Goal: Task Accomplishment & Management: Manage account settings

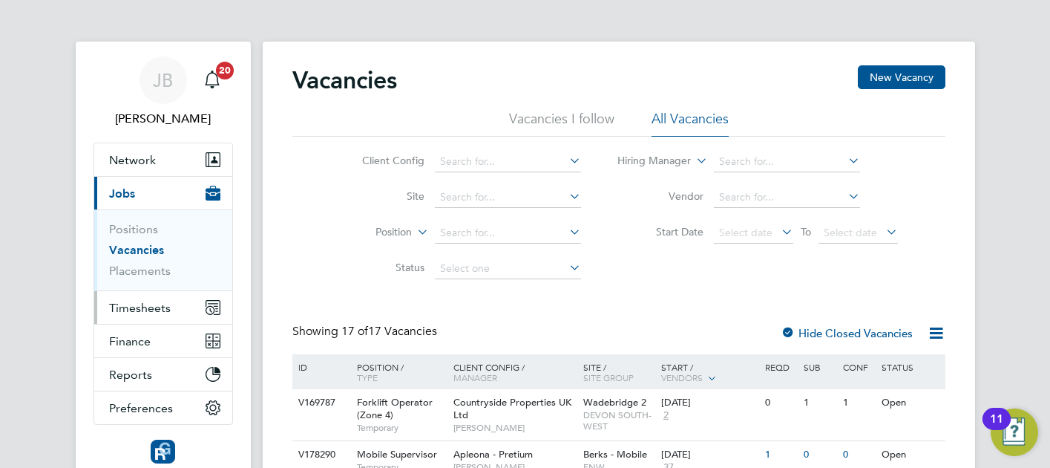
click at [156, 314] on button "Timesheets" at bounding box center [163, 307] width 138 height 33
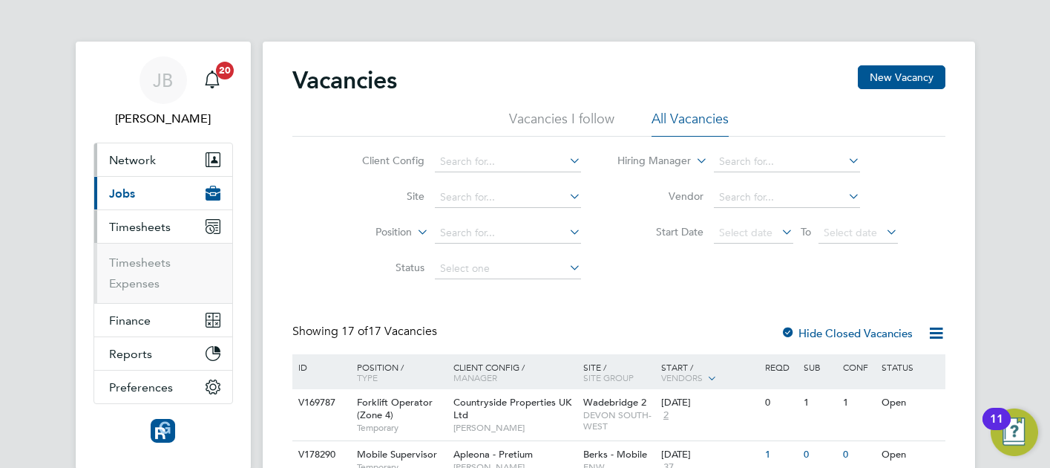
click at [158, 160] on button "Network" at bounding box center [163, 159] width 138 height 33
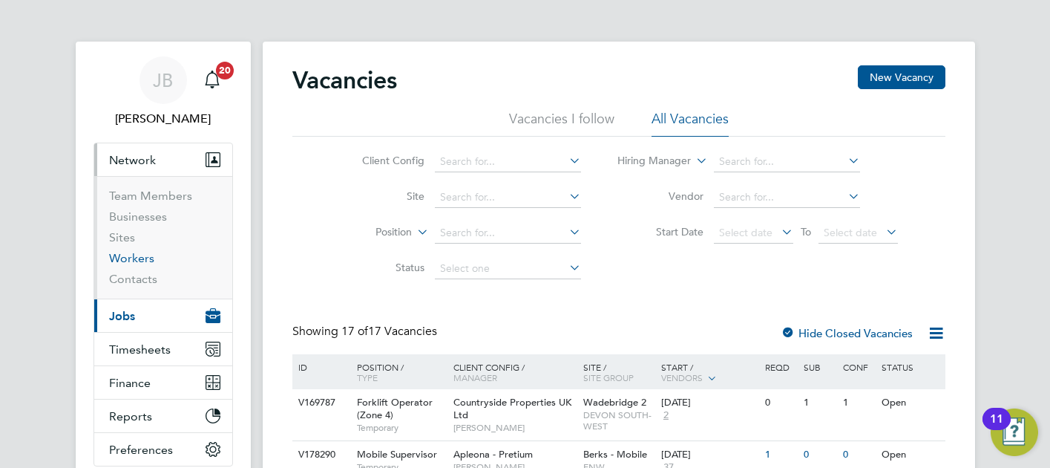
click at [137, 258] on link "Workers" at bounding box center [131, 258] width 45 height 14
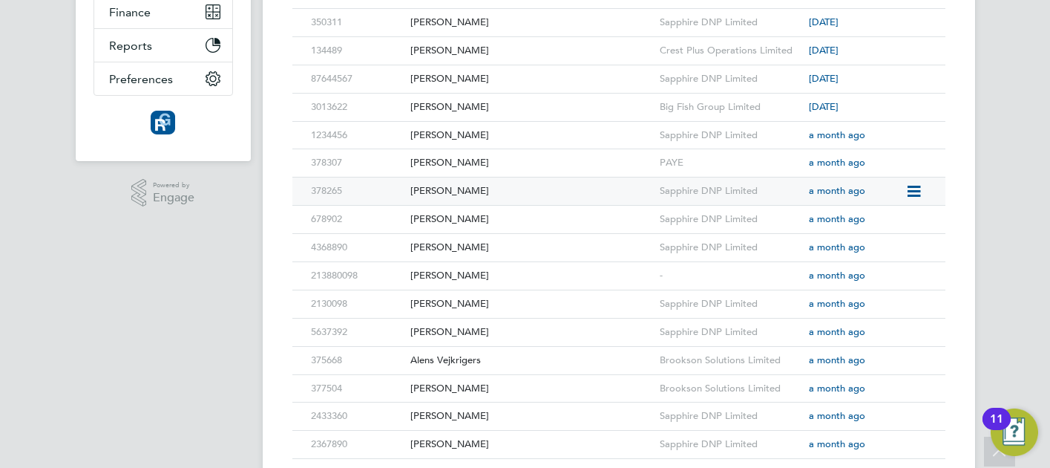
scroll to position [92, 0]
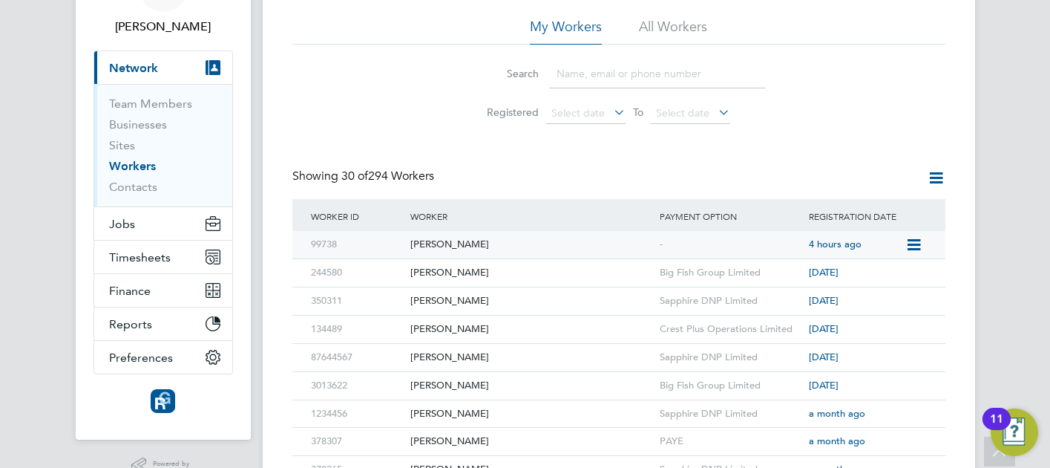
click at [459, 246] on div "[PERSON_NAME]" at bounding box center [531, 244] width 249 height 27
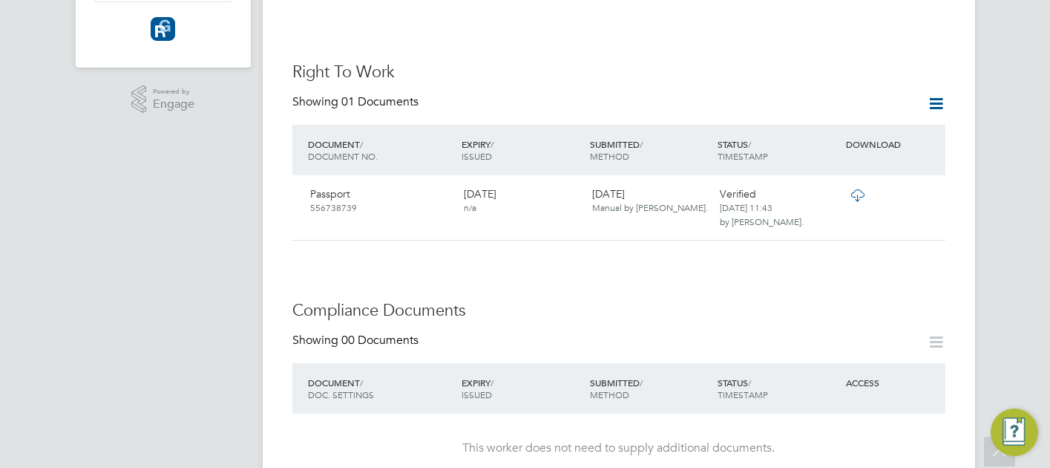
scroll to position [557, 0]
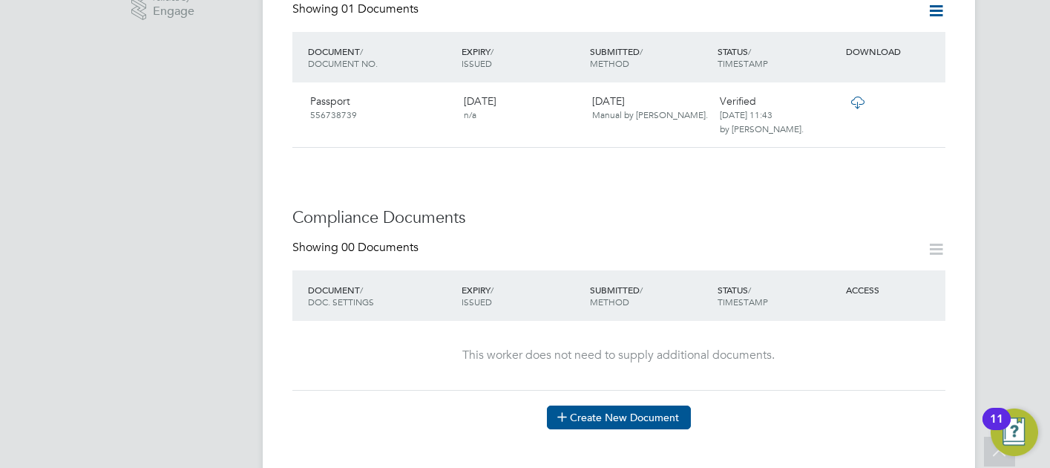
click at [649, 405] on button "Create New Document" at bounding box center [619, 417] width 144 height 24
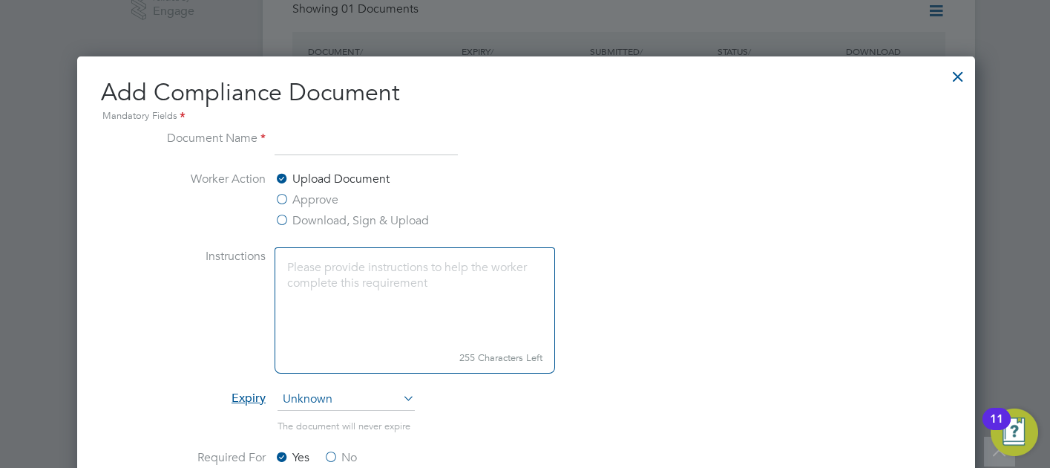
scroll to position [777, 900]
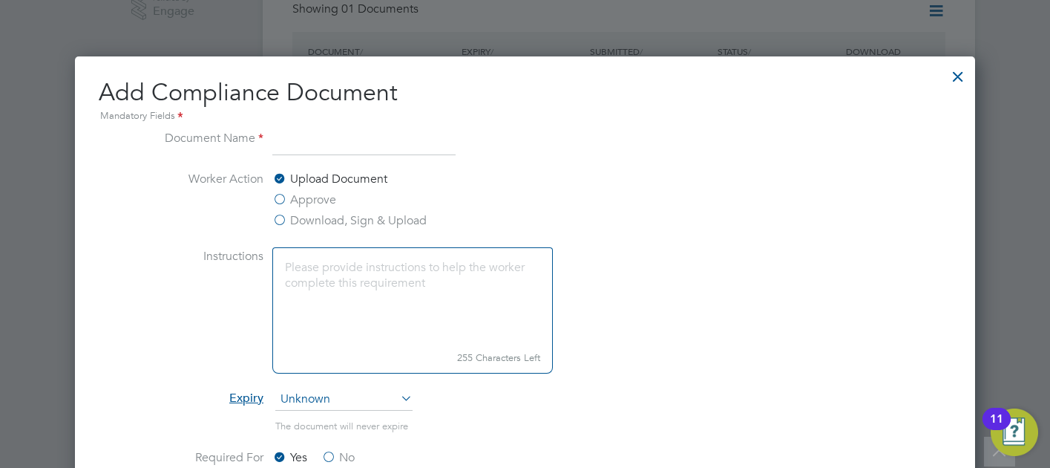
click at [292, 220] on label "Download, Sign & Upload" at bounding box center [349, 221] width 154 height 18
click at [0, 0] on input "Download, Sign & Upload" at bounding box center [0, 0] width 0 height 0
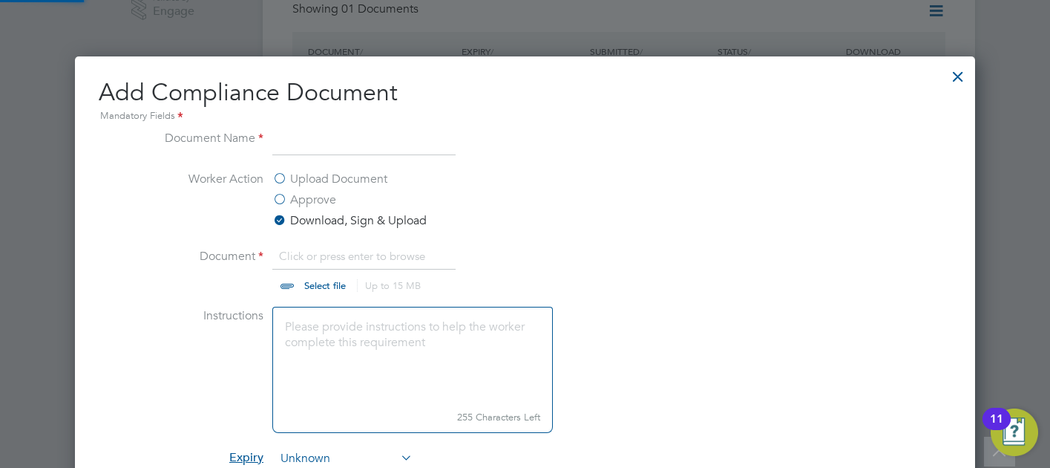
scroll to position [22, 183]
click at [324, 138] on input at bounding box center [363, 142] width 183 height 27
type input "SDC Form"
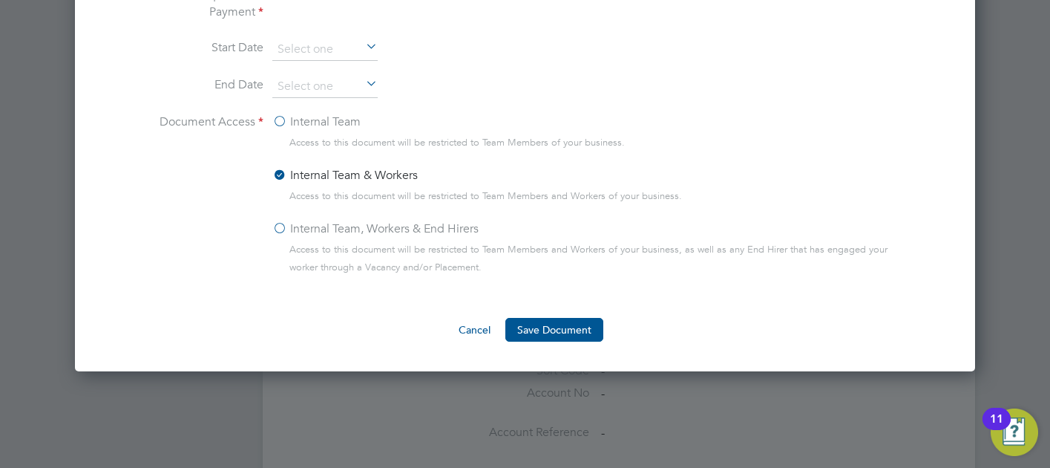
scroll to position [986, 0]
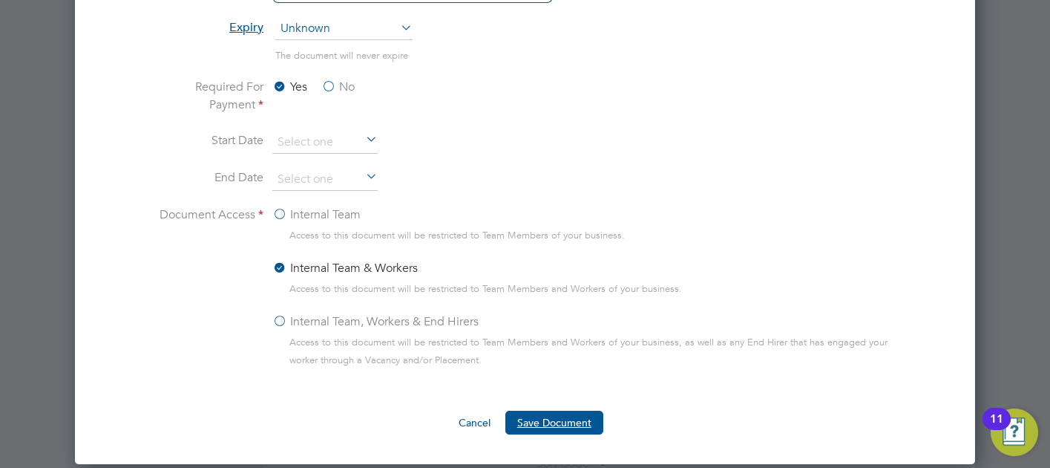
drag, startPoint x: 560, startPoint y: 419, endPoint x: 568, endPoint y: 421, distance: 8.5
click at [560, 419] on button "Save Document" at bounding box center [554, 422] width 98 height 24
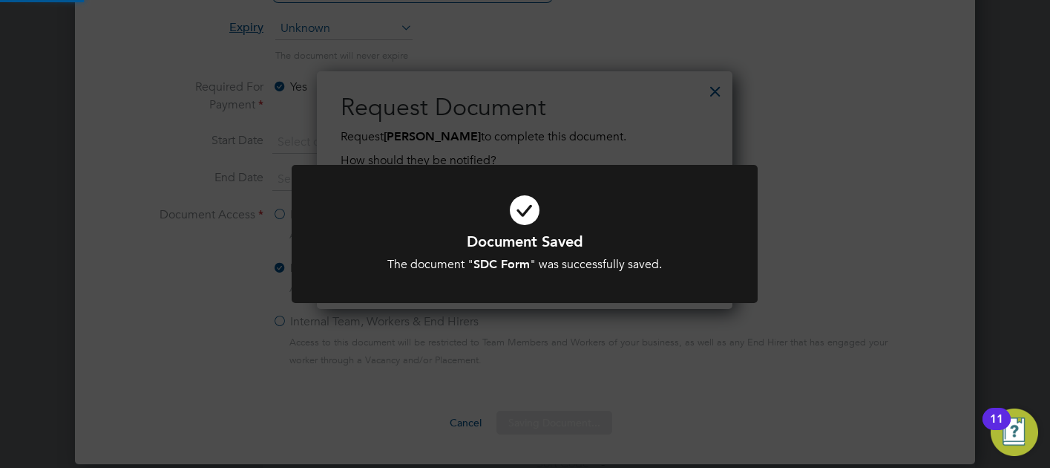
scroll to position [237, 416]
click at [652, 147] on div "Document Saved The document " SDC Form " was successfully saved. Cancel Okay" at bounding box center [525, 234] width 1050 height 468
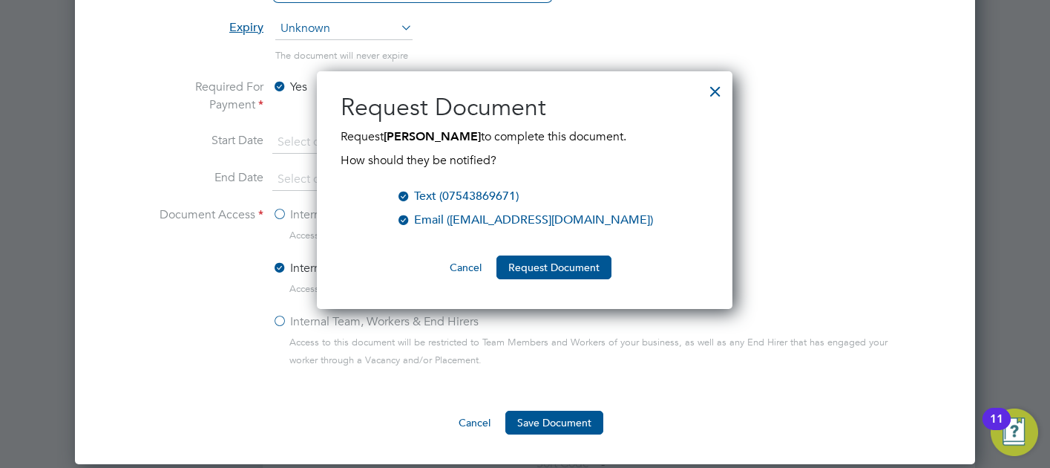
click at [494, 199] on div "Text (07543869671)" at bounding box center [466, 196] width 105 height 18
click at [543, 269] on button "Request Document" at bounding box center [554, 267] width 115 height 24
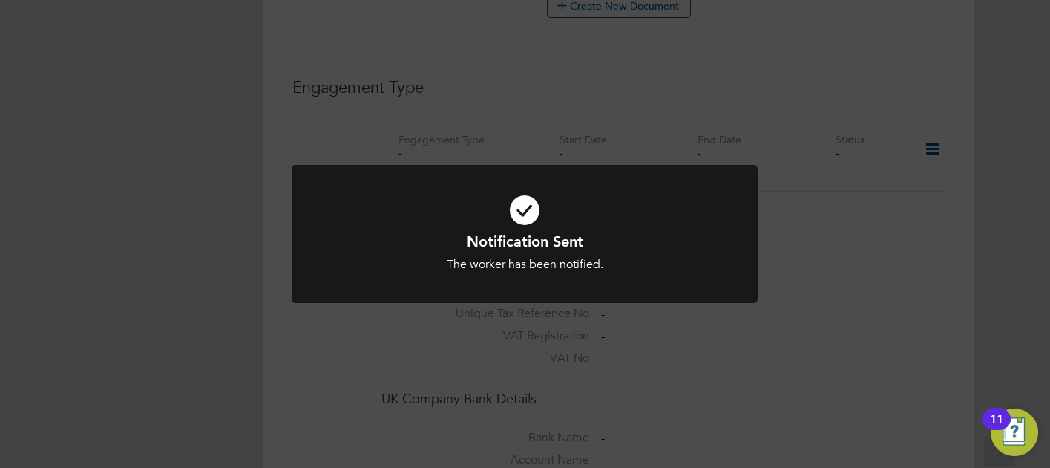
scroll to position [986, 0]
click at [859, 243] on div "Notification Sent The worker has been notified. Cancel Okay" at bounding box center [525, 234] width 1050 height 468
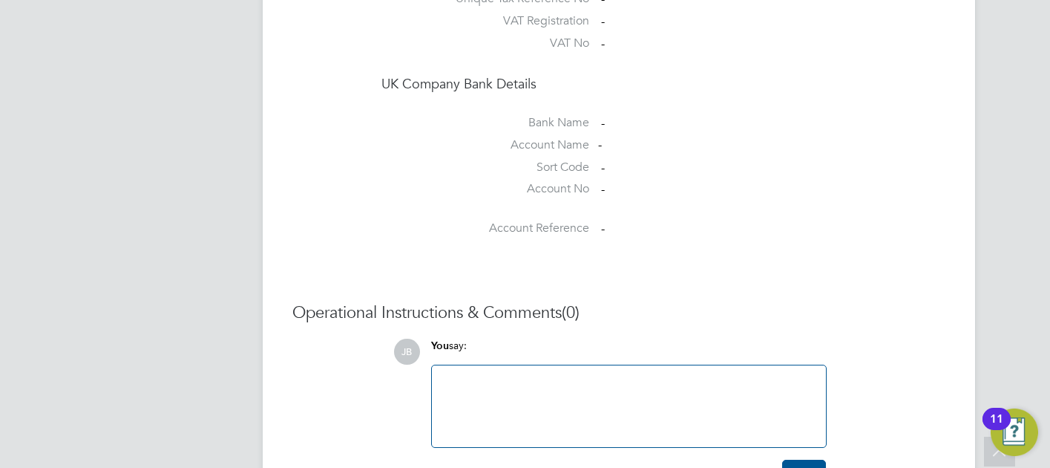
scroll to position [1339, 0]
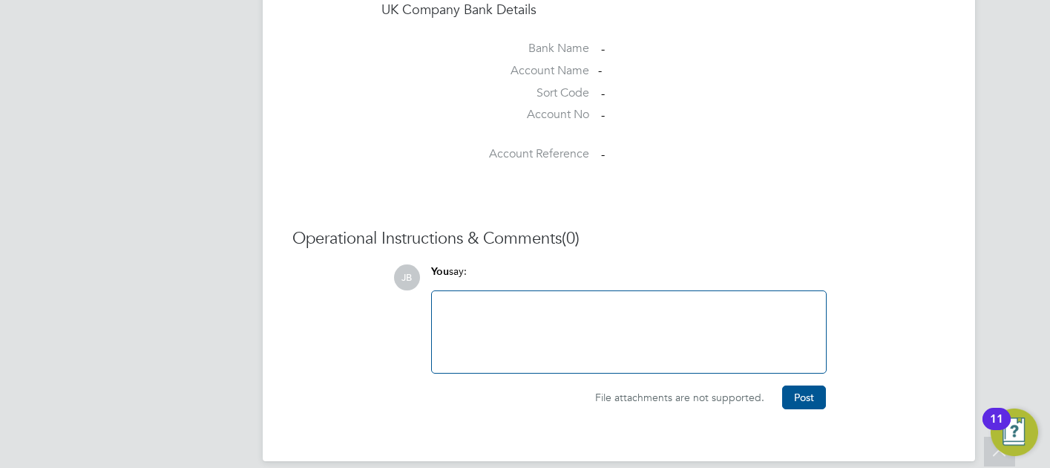
click at [497, 300] on div at bounding box center [629, 332] width 376 height 64
click at [523, 300] on div "Next of [PERSON_NAME] (Father)" at bounding box center [629, 332] width 376 height 64
click at [811, 385] on button "Post" at bounding box center [804, 397] width 44 height 24
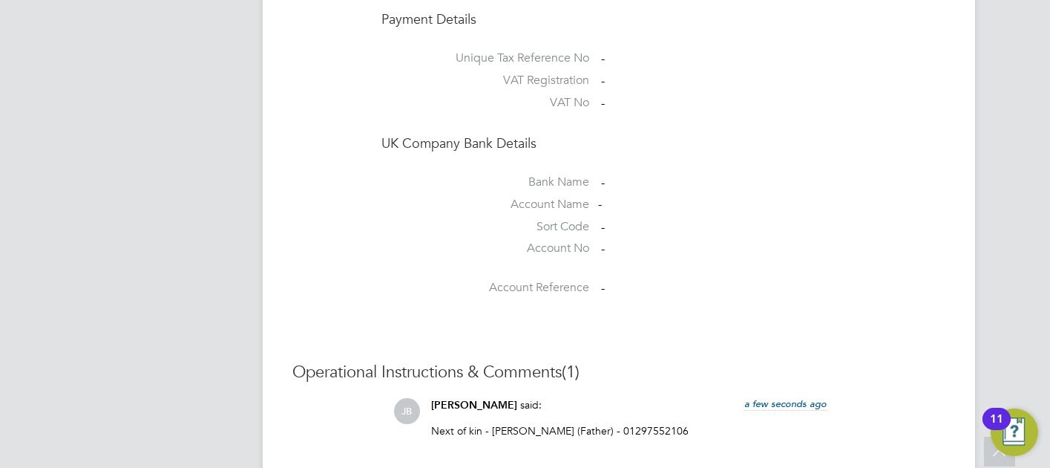
scroll to position [1412, 0]
